Goal: Task Accomplishment & Management: Manage account settings

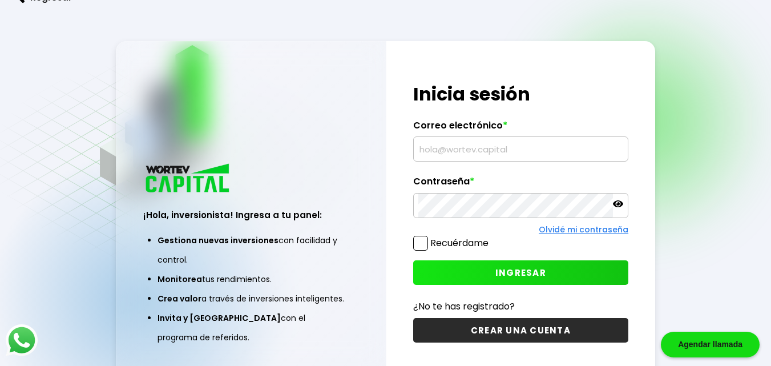
click at [436, 148] on input "text" at bounding box center [520, 149] width 205 height 24
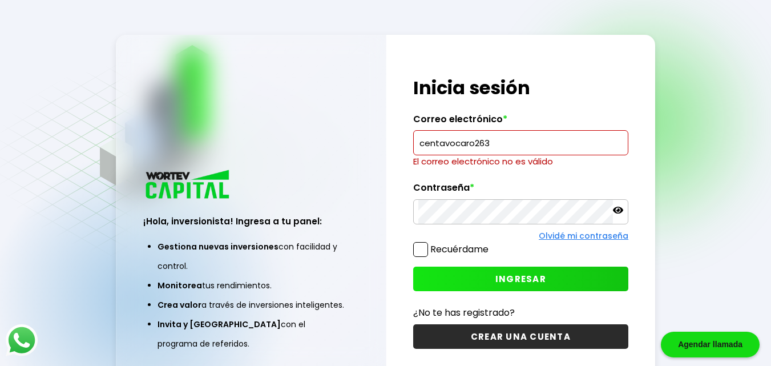
click at [492, 147] on input "centavocaro263" at bounding box center [520, 143] width 205 height 24
click at [498, 147] on input "centavocaro263" at bounding box center [520, 143] width 205 height 24
click at [501, 148] on input "centavocaro262" at bounding box center [520, 143] width 205 height 24
click at [501, 147] on input "centavocaro262" at bounding box center [520, 143] width 205 height 24
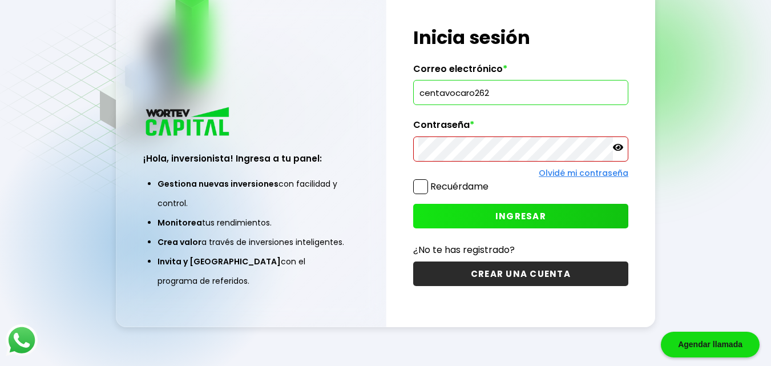
scroll to position [57, 0]
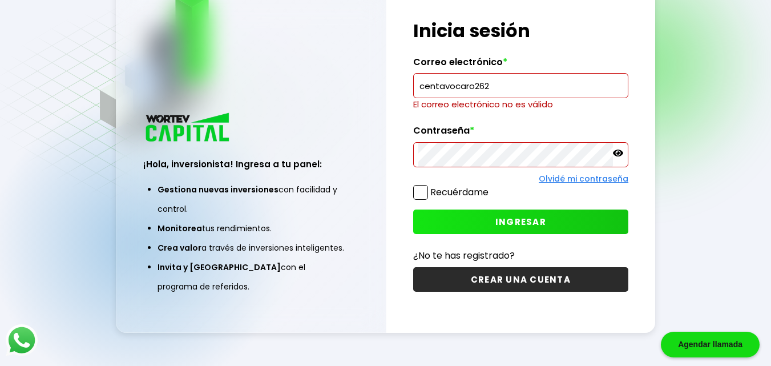
click at [504, 84] on input "centavocaro262" at bounding box center [520, 86] width 205 height 24
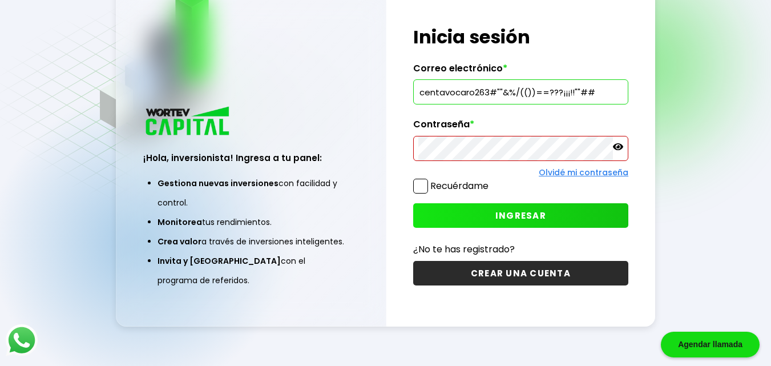
scroll to position [0, 0]
type input "centavocaro2632!""aaa"
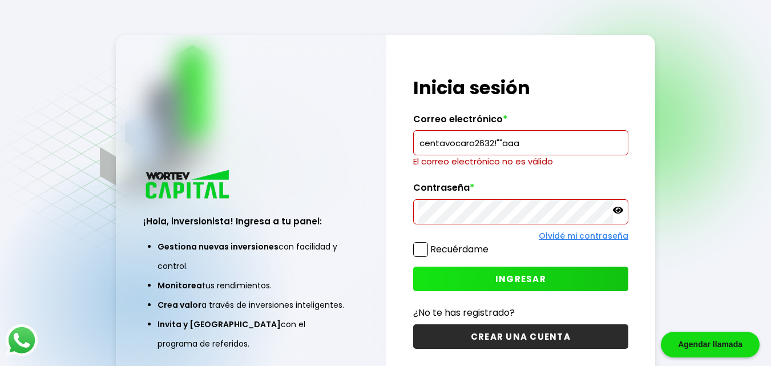
click at [525, 147] on input "centavocaro2632!""aaa" at bounding box center [520, 143] width 205 height 24
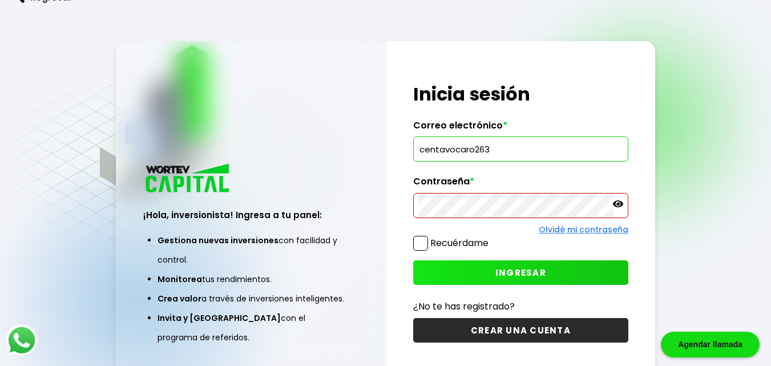
click at [525, 147] on input "centavocaro263" at bounding box center [520, 149] width 205 height 24
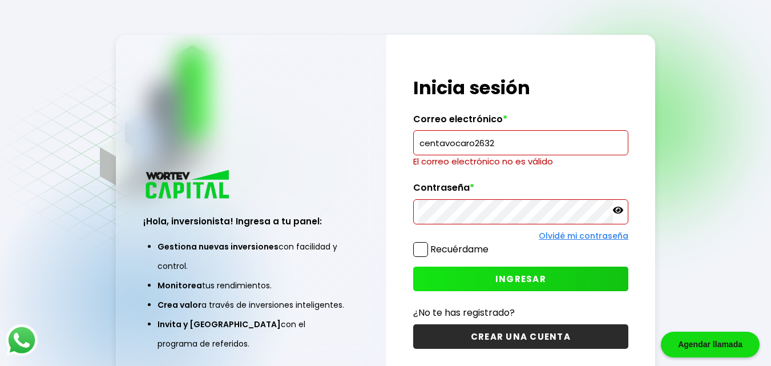
drag, startPoint x: 486, startPoint y: 77, endPoint x: 538, endPoint y: 55, distance: 56.6
click at [538, 55] on div "¡Hola, inversionista! Ingresa tus credenciales para iniciar sesión Inicia sesió…" at bounding box center [521, 212] width 269 height 355
click at [500, 143] on input "centavocaro2632" at bounding box center [520, 143] width 205 height 24
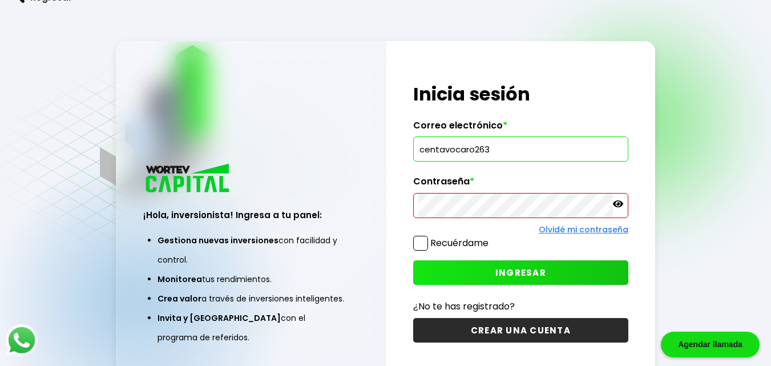
type input "centavocaro263"
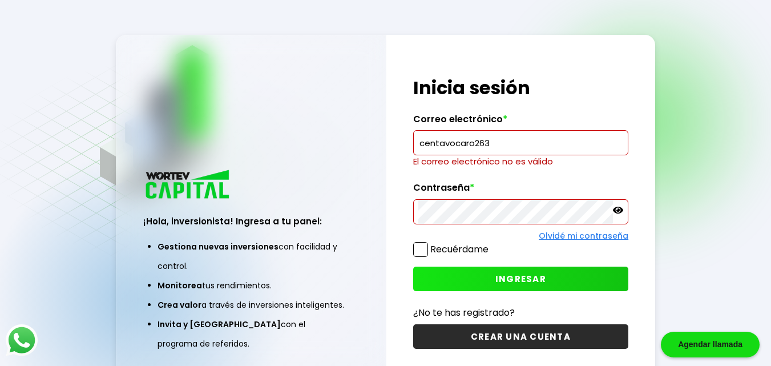
click at [502, 146] on input "centavocaro263" at bounding box center [520, 143] width 205 height 24
click at [496, 142] on input "centavocaro263" at bounding box center [520, 143] width 205 height 24
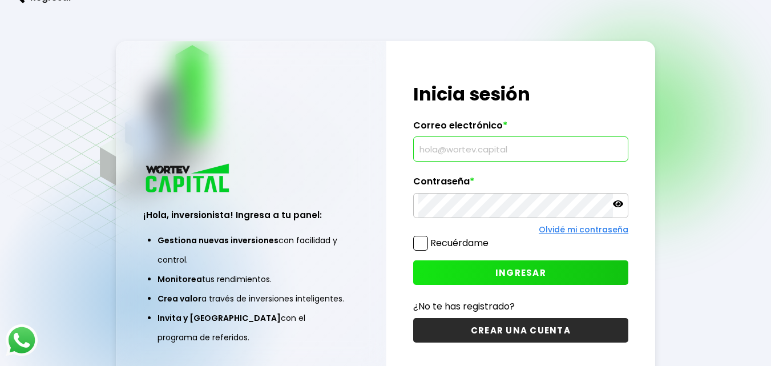
click at [512, 155] on input "text" at bounding box center [520, 149] width 205 height 24
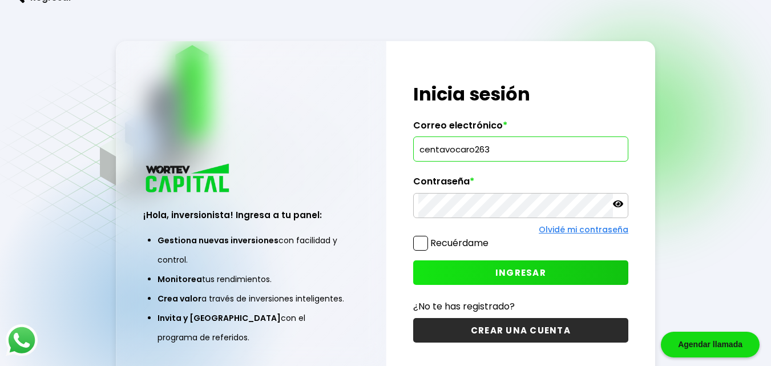
click at [521, 154] on input "centavocaro263" at bounding box center [520, 149] width 205 height 24
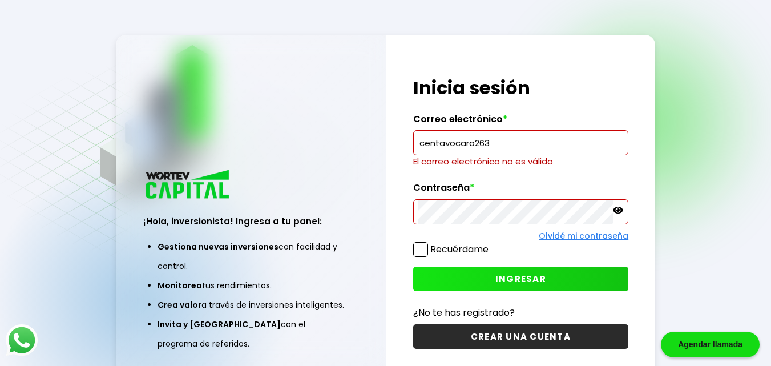
click at [509, 149] on input "centavocaro263" at bounding box center [520, 143] width 205 height 24
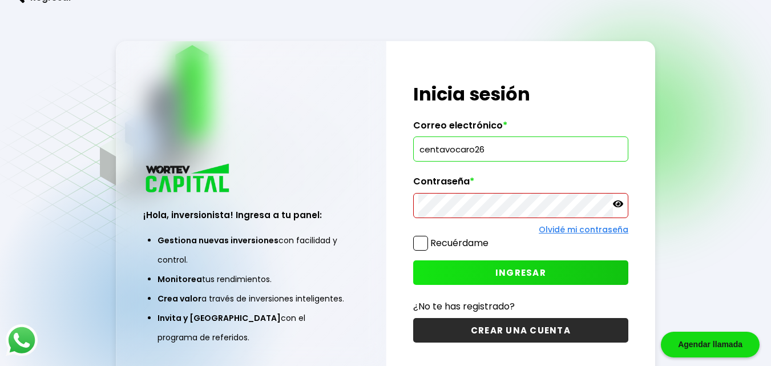
type input "centavocaro263"
